Goal: Information Seeking & Learning: Learn about a topic

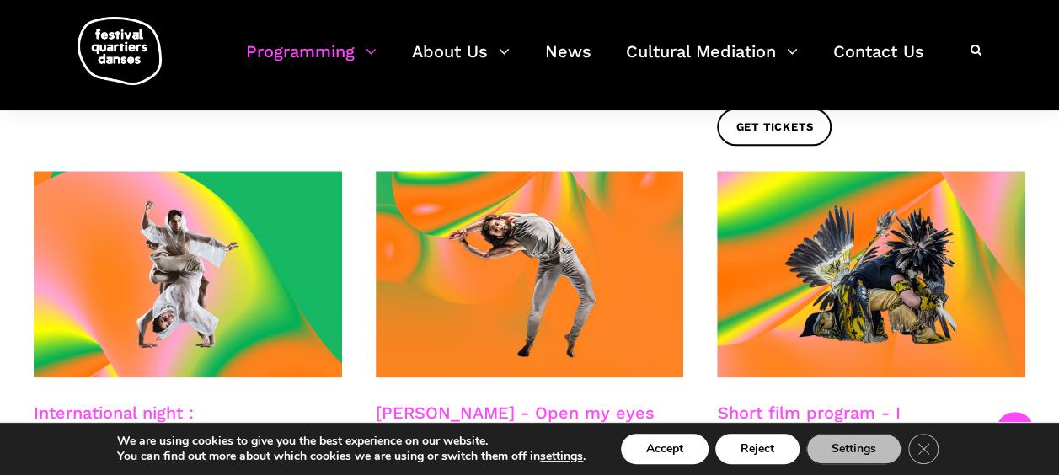
scroll to position [851, 0]
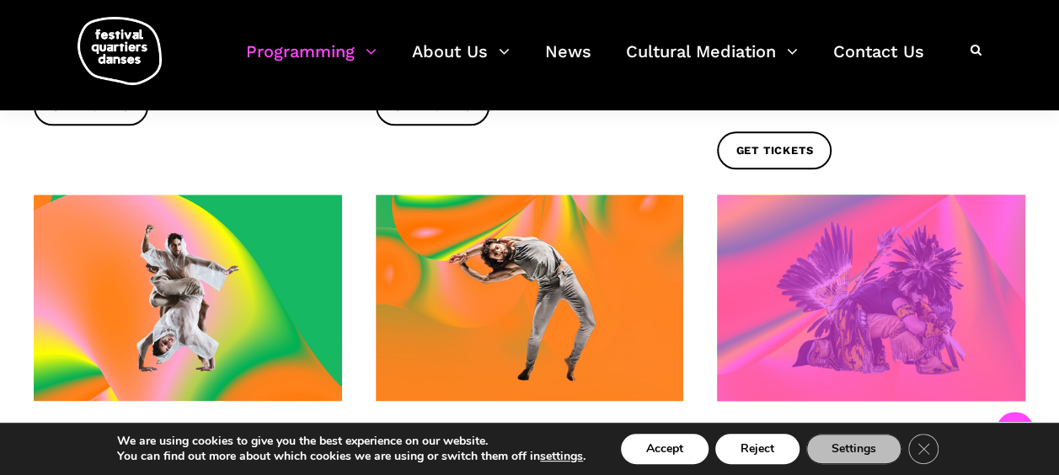
click at [906, 260] on span at bounding box center [871, 298] width 308 height 206
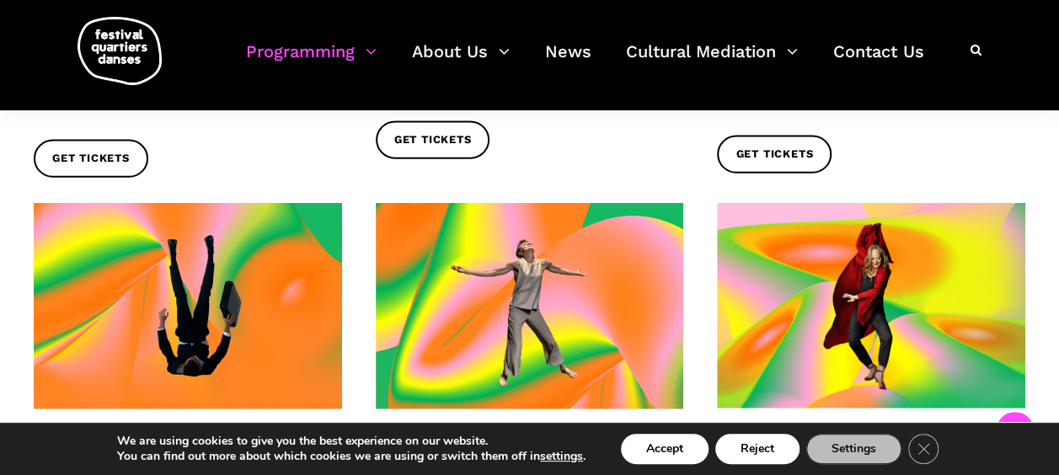
scroll to position [1833, 0]
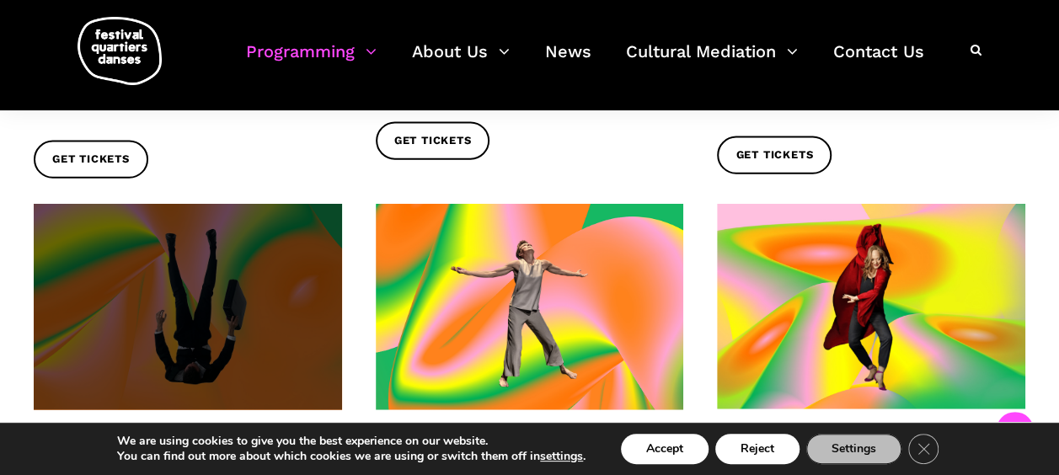
click at [169, 229] on span at bounding box center [188, 307] width 308 height 206
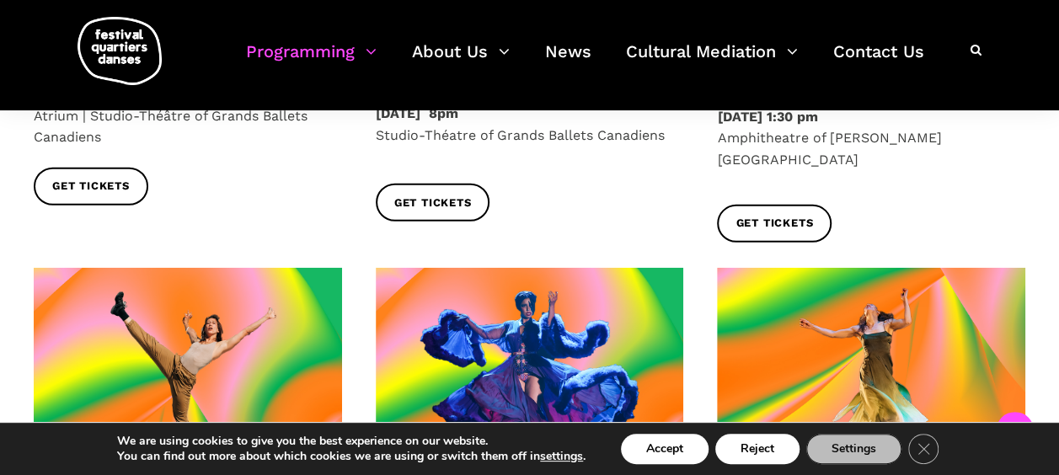
scroll to position [2287, 0]
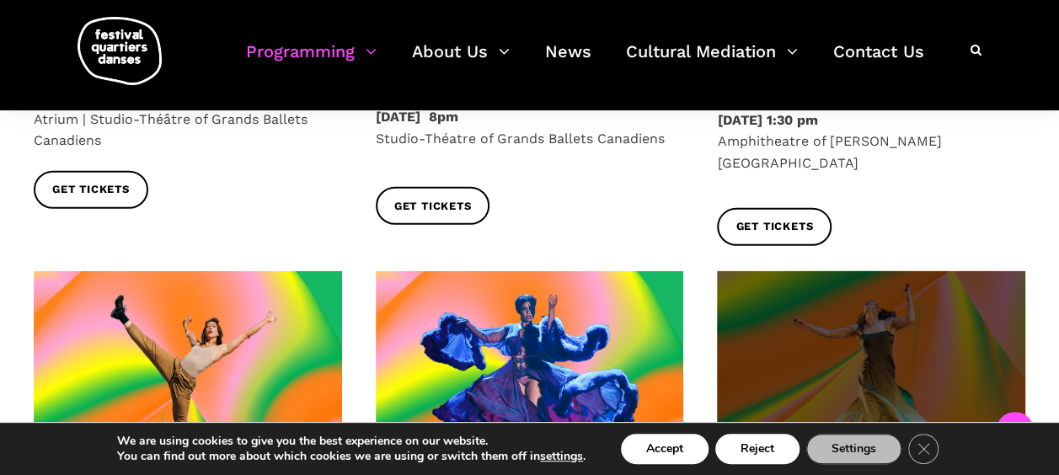
click at [875, 271] on span at bounding box center [871, 374] width 308 height 206
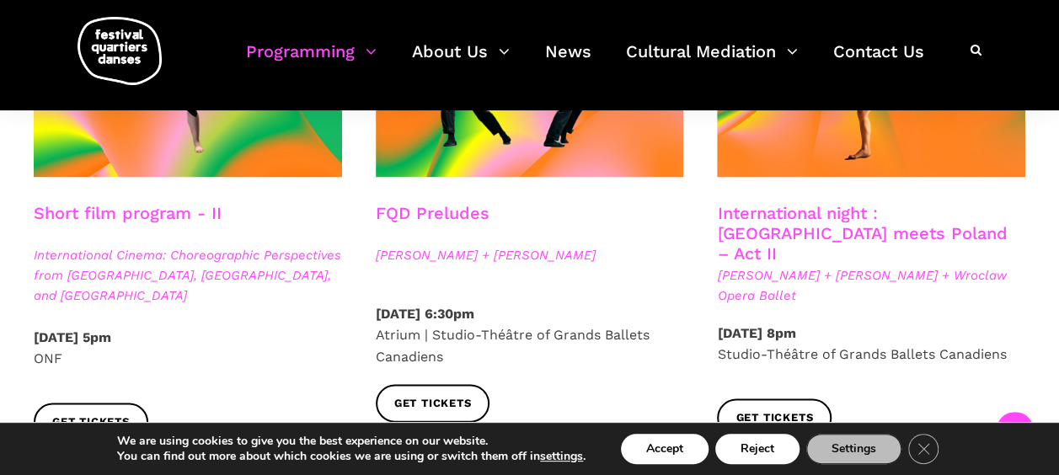
scroll to position [1588, 0]
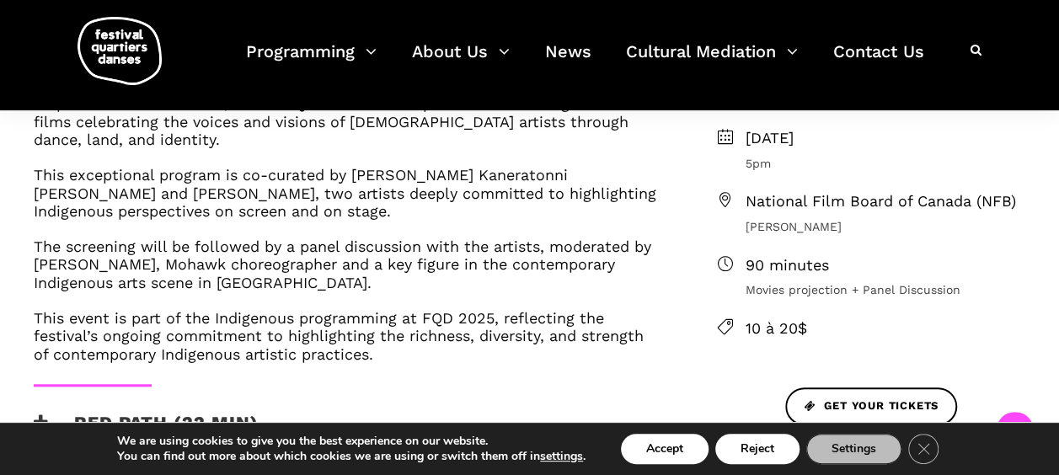
scroll to position [423, 0]
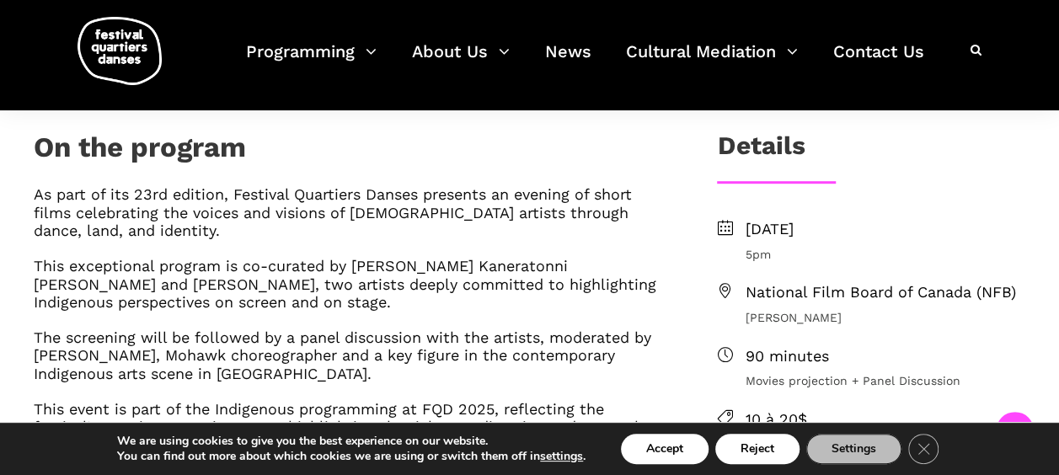
click at [977, 48] on icon at bounding box center [976, 50] width 11 height 12
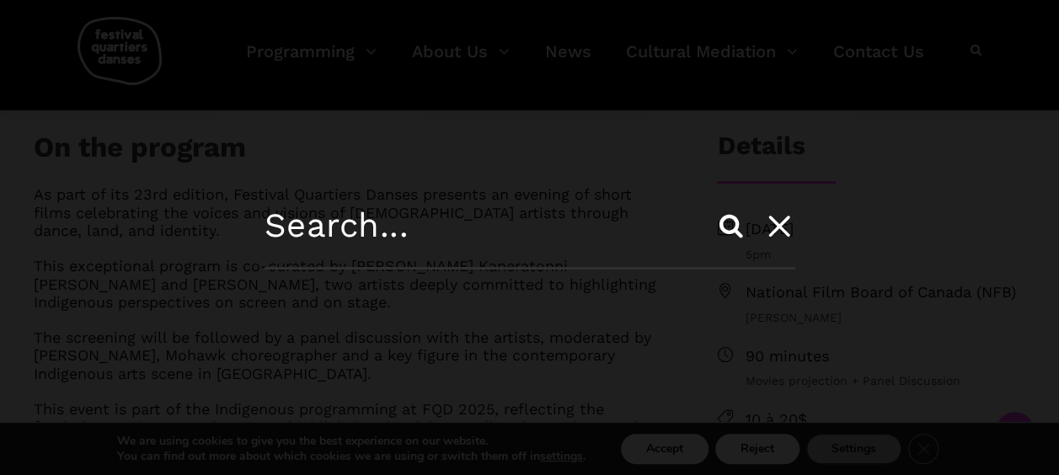
click at [783, 223] on icon at bounding box center [778, 224] width 46 height 47
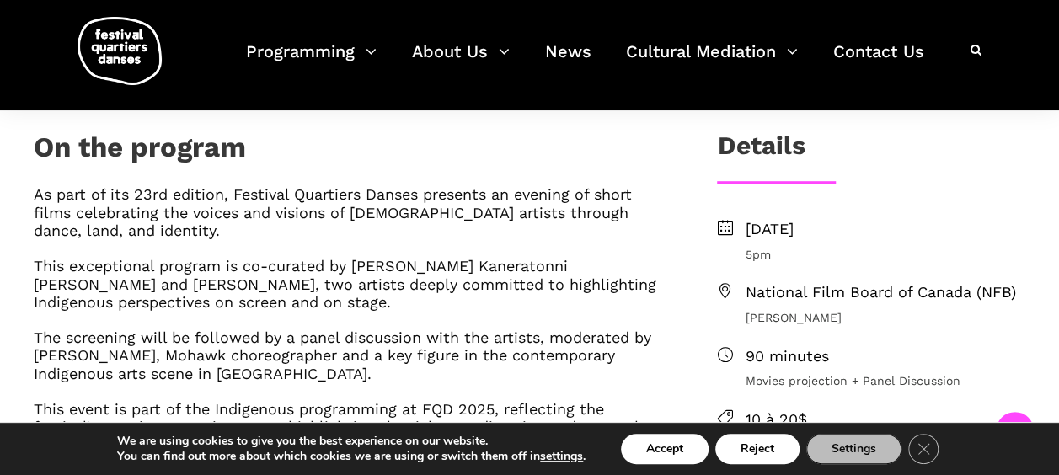
drag, startPoint x: 1014, startPoint y: 73, endPoint x: 474, endPoint y: 249, distance: 567.3
click at [474, 249] on div "As part of its 23rd edition, Festival Quartiers Danses presents an evening of s…" at bounding box center [348, 319] width 629 height 269
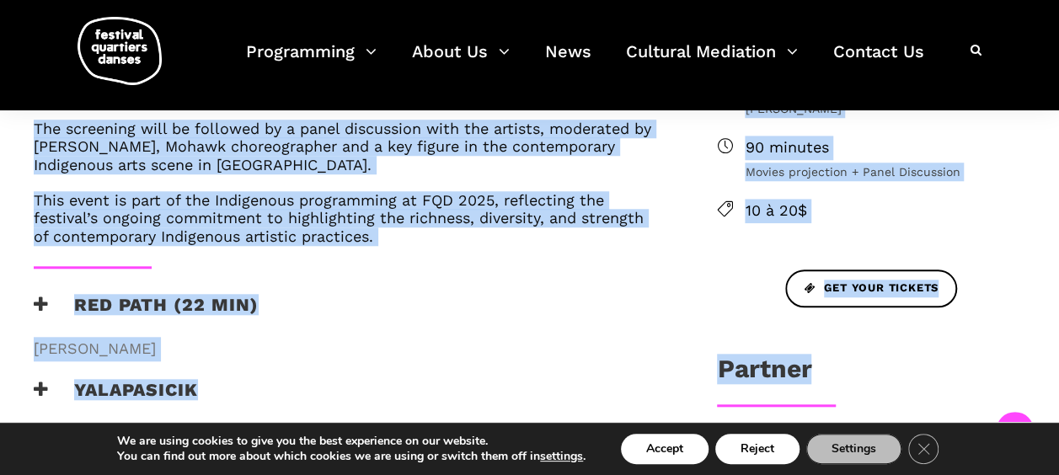
scroll to position [711, 0]
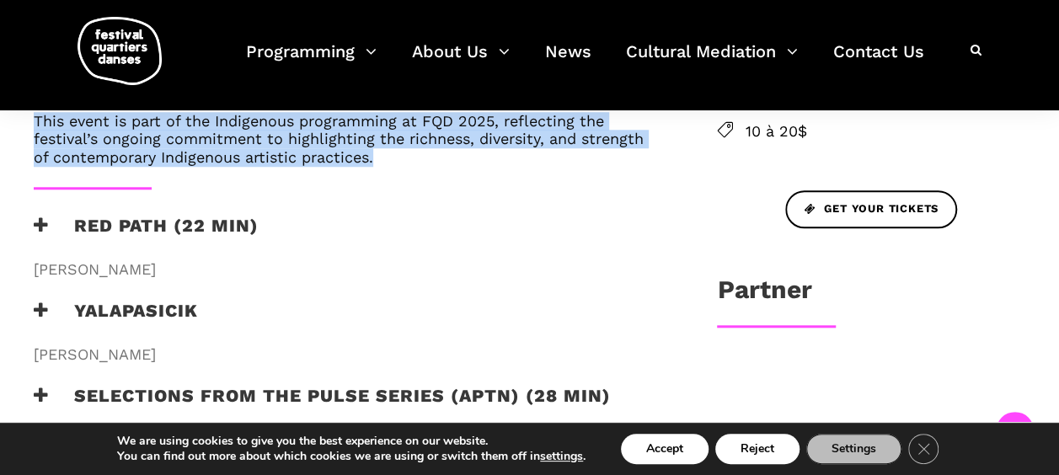
drag, startPoint x: 32, startPoint y: 189, endPoint x: 384, endPoint y: 158, distance: 353.6
click at [384, 158] on div "As part of its 23rd edition, Festival Quartiers Danses presents an evening of s…" at bounding box center [348, 42] width 662 height 290
drag, startPoint x: 384, startPoint y: 158, endPoint x: 314, endPoint y: 151, distance: 70.3
copy div "As part of its 23rd edition, Festival Quartiers Danses presents an evening of s…"
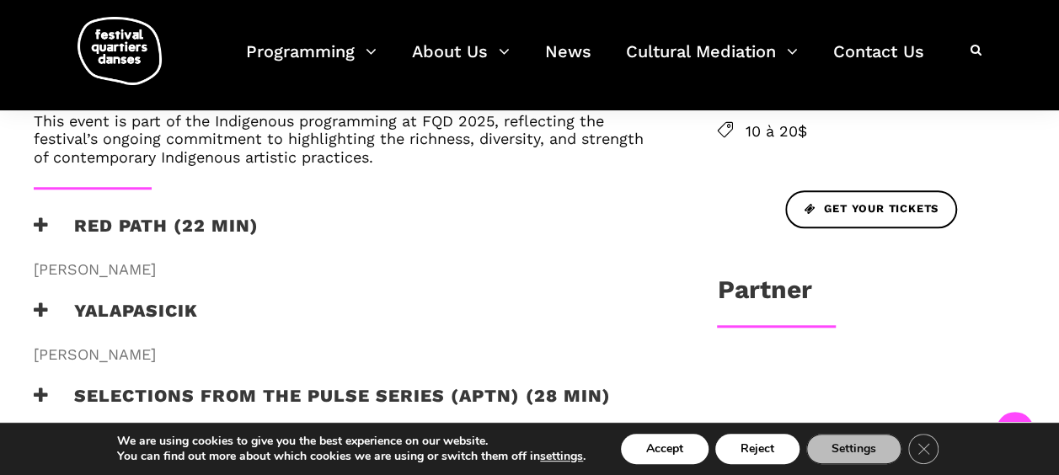
click at [427, 231] on div "RED PATH (22 min)" at bounding box center [348, 236] width 629 height 42
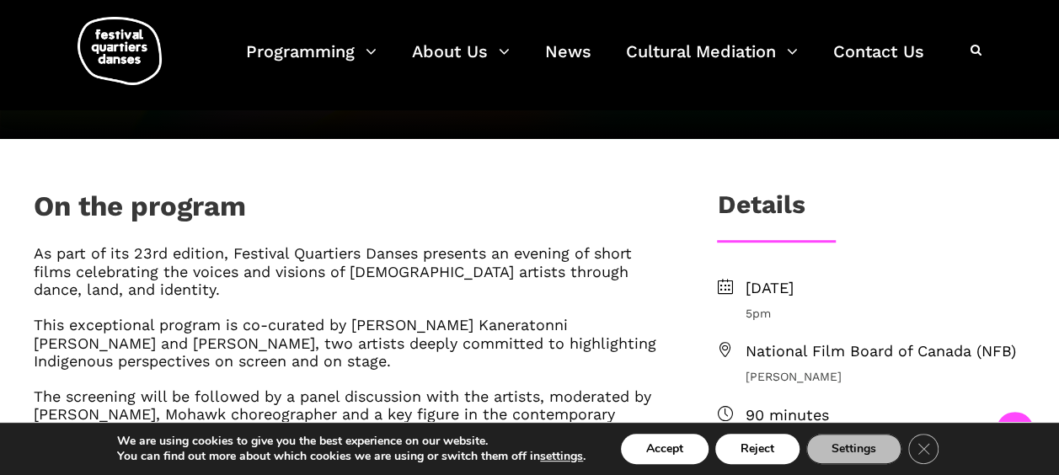
scroll to position [367, 0]
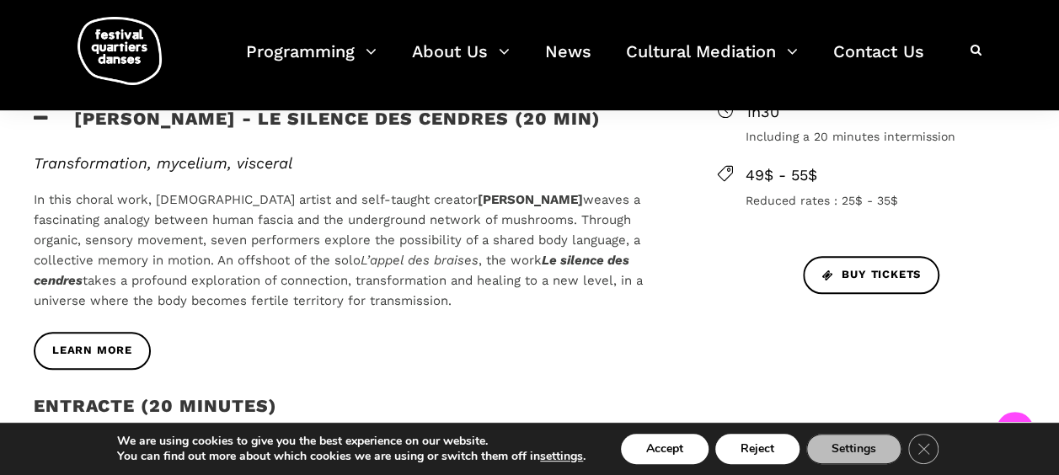
scroll to position [743, 0]
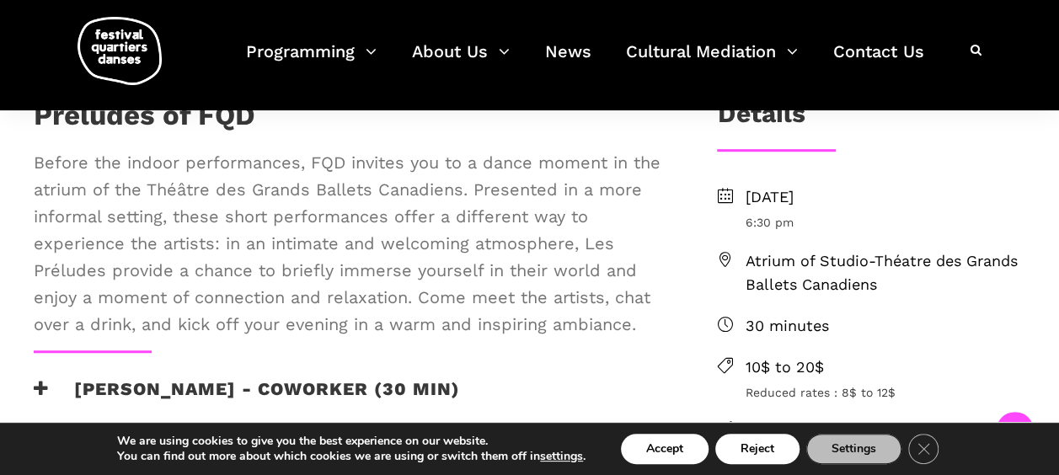
scroll to position [404, 0]
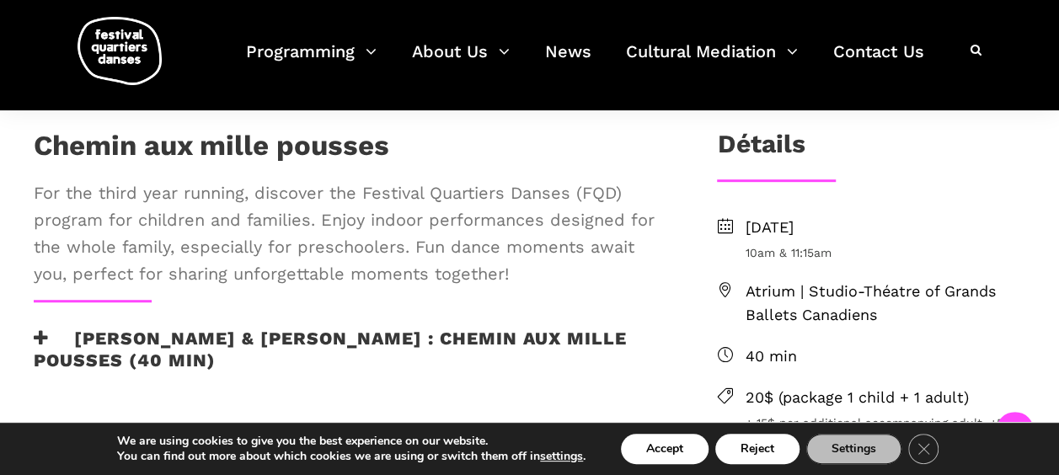
scroll to position [371, 0]
